Goal: Task Accomplishment & Management: Use online tool/utility

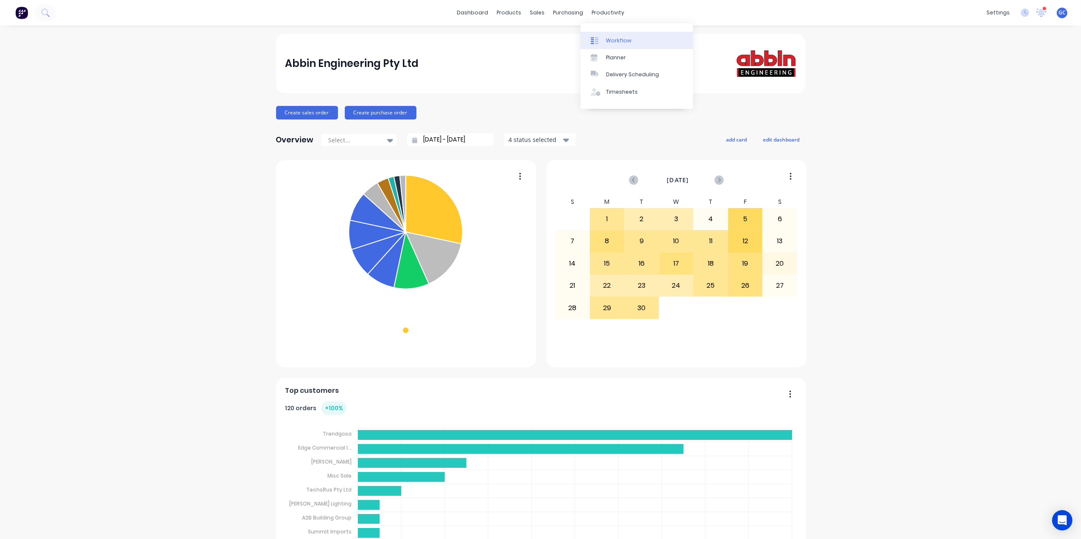
click at [611, 44] on div "Workflow" at bounding box center [618, 41] width 25 height 8
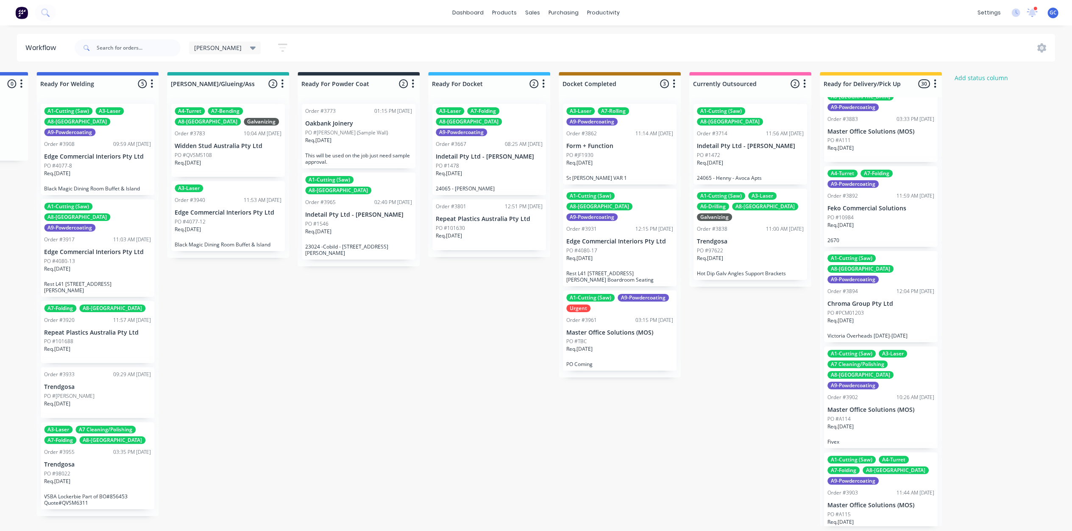
scroll to position [1470, 0]
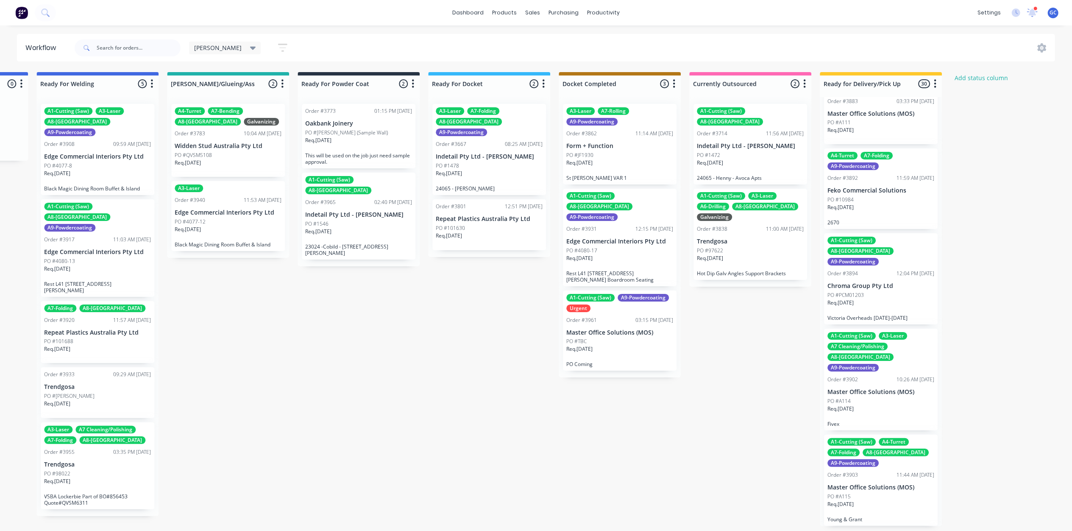
click at [278, 42] on icon "button" at bounding box center [282, 47] width 9 height 11
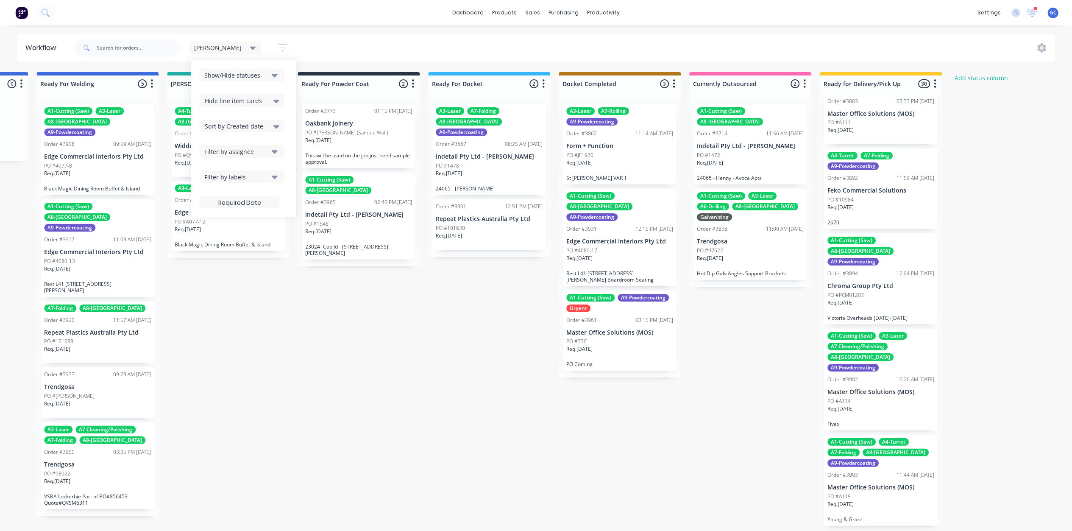
click at [231, 102] on div "Hide line item cards" at bounding box center [242, 100] width 75 height 10
click at [215, 129] on div "Hide line item cards" at bounding box center [242, 133] width 85 height 15
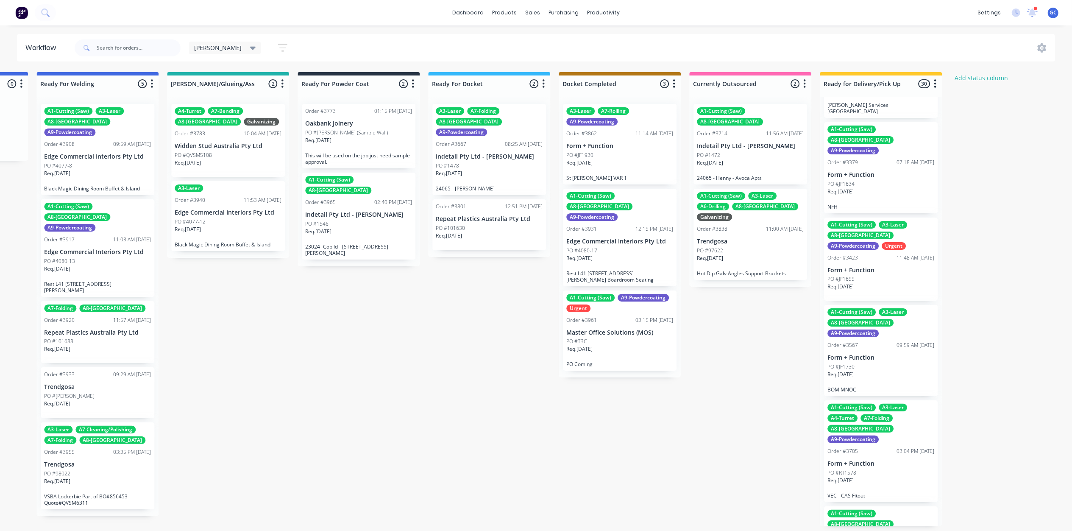
scroll to position [113, 0]
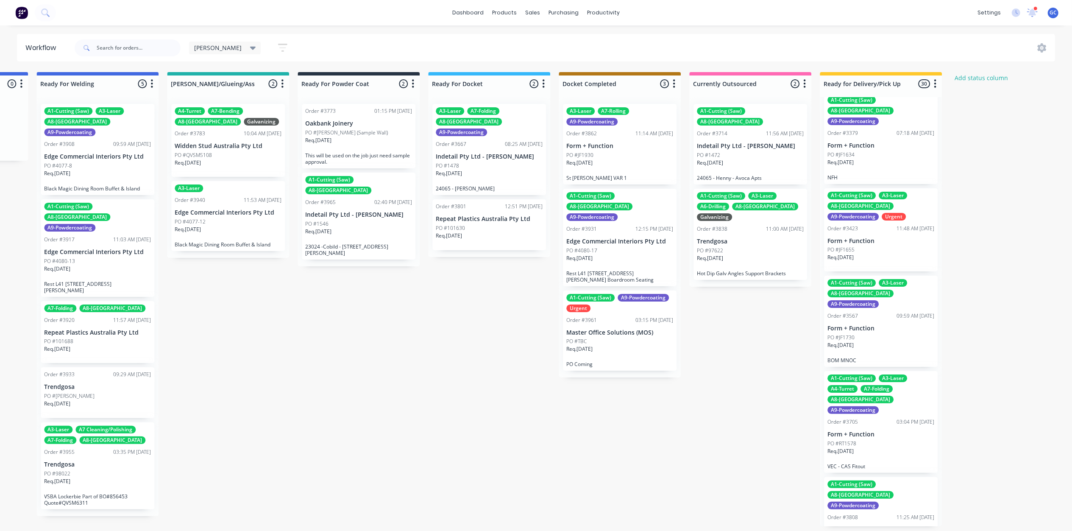
click at [269, 47] on button "button" at bounding box center [282, 47] width 27 height 17
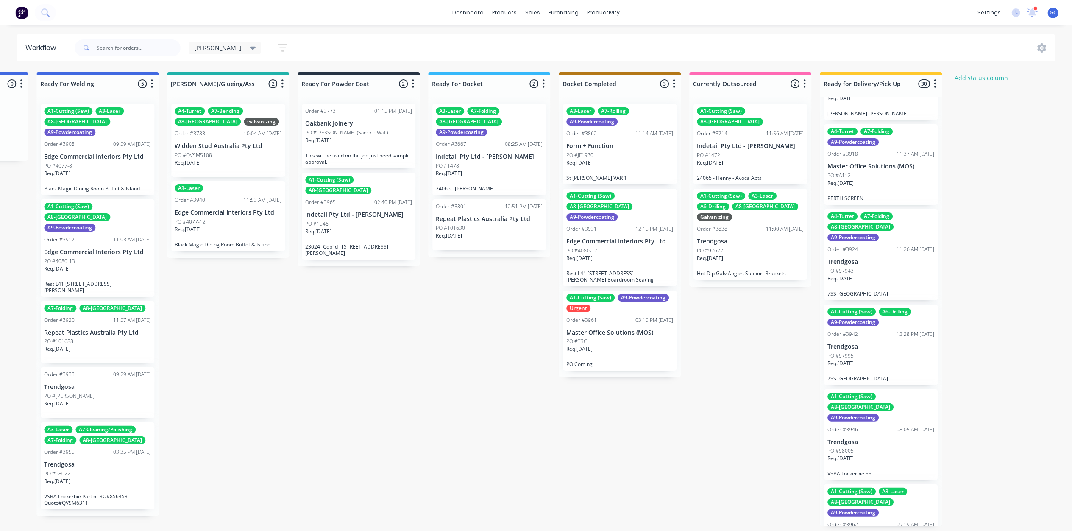
scroll to position [4, 1941]
click at [762, 159] on div "Req. [DATE]" at bounding box center [750, 166] width 107 height 14
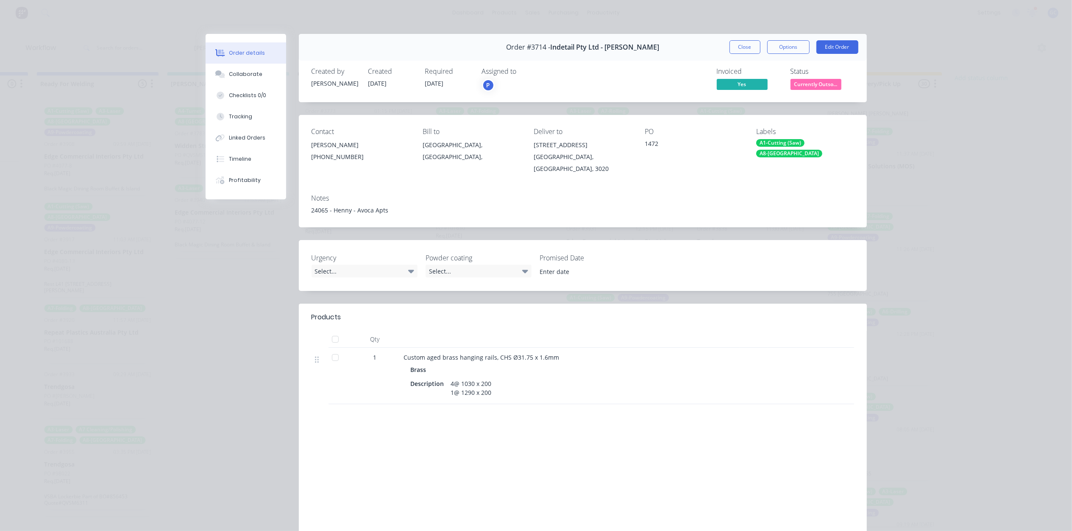
click at [811, 87] on span "Currently Outso..." at bounding box center [816, 84] width 51 height 11
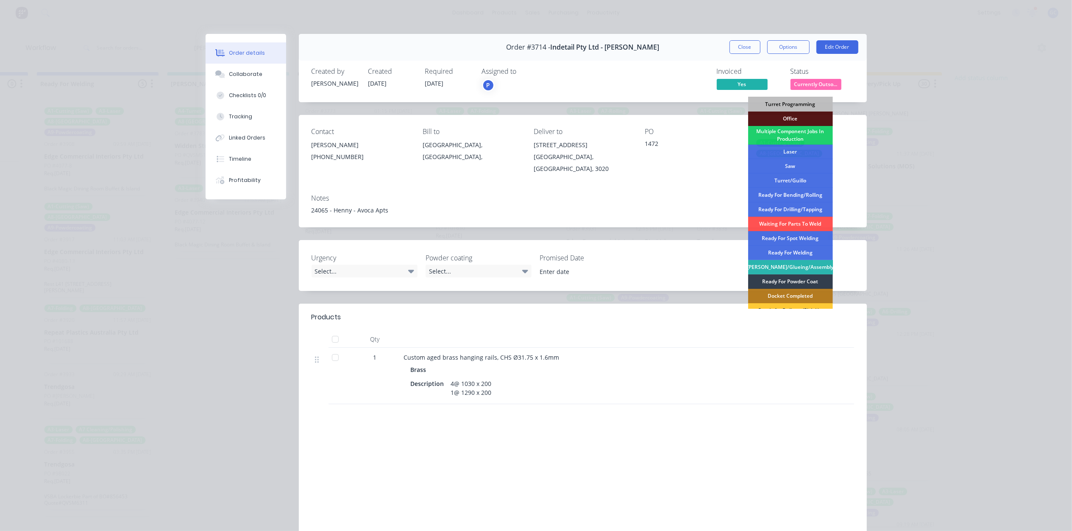
scroll to position [124, 0]
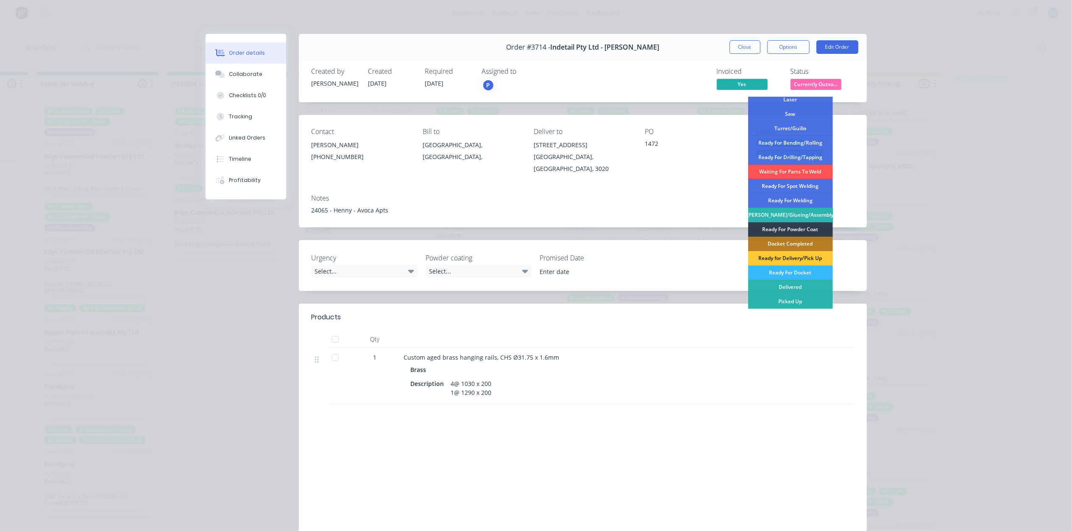
click at [796, 271] on div "Ready For Docket" at bounding box center [790, 272] width 85 height 14
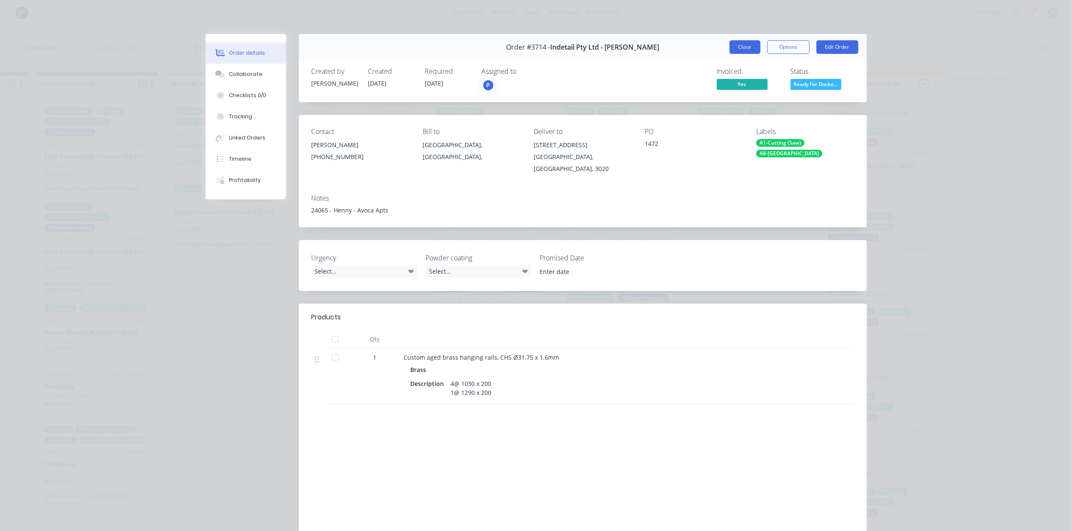
click at [750, 46] on button "Close" at bounding box center [745, 47] width 31 height 14
